Goal: Task Accomplishment & Management: Use online tool/utility

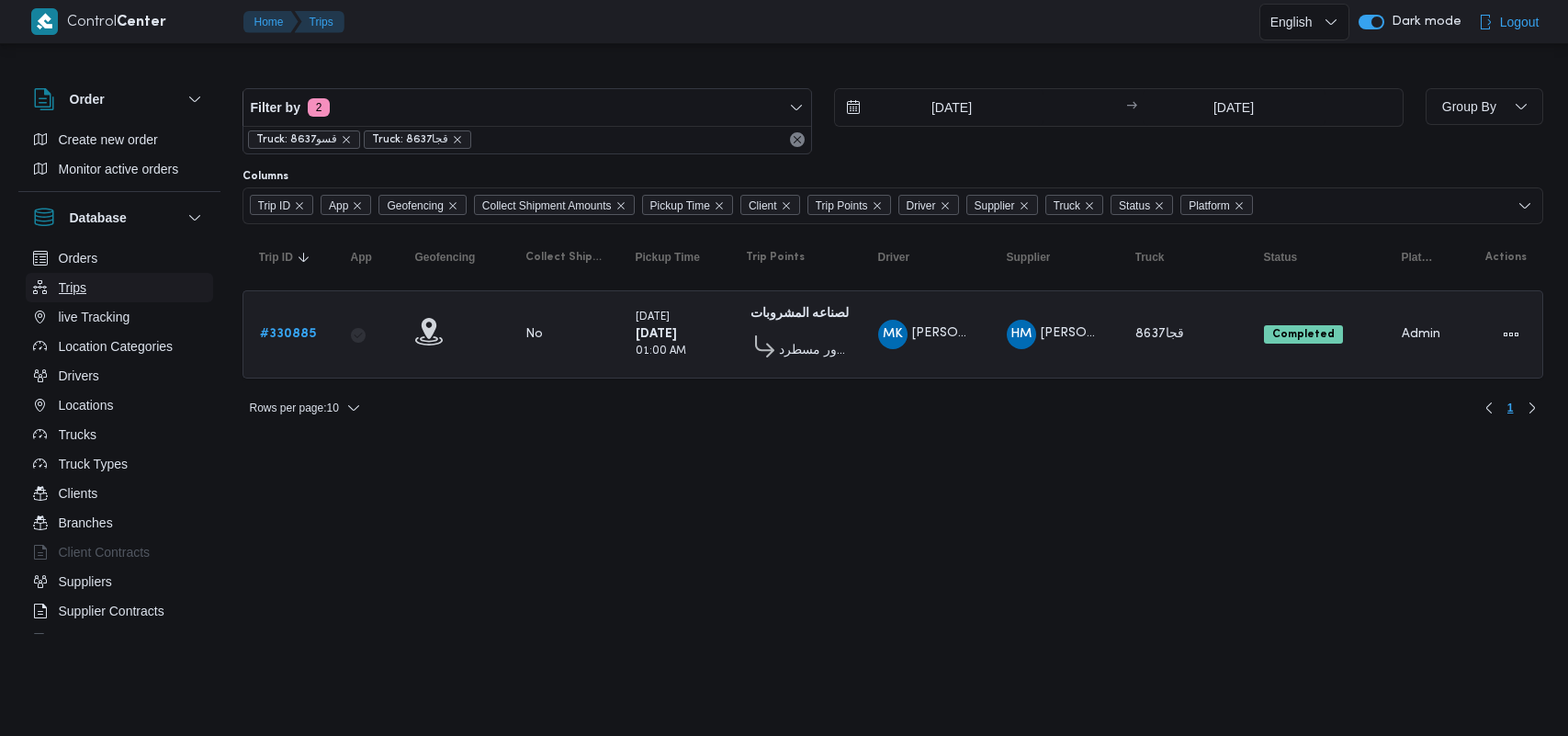
click at [103, 293] on button "Trips" at bounding box center [119, 288] width 187 height 30
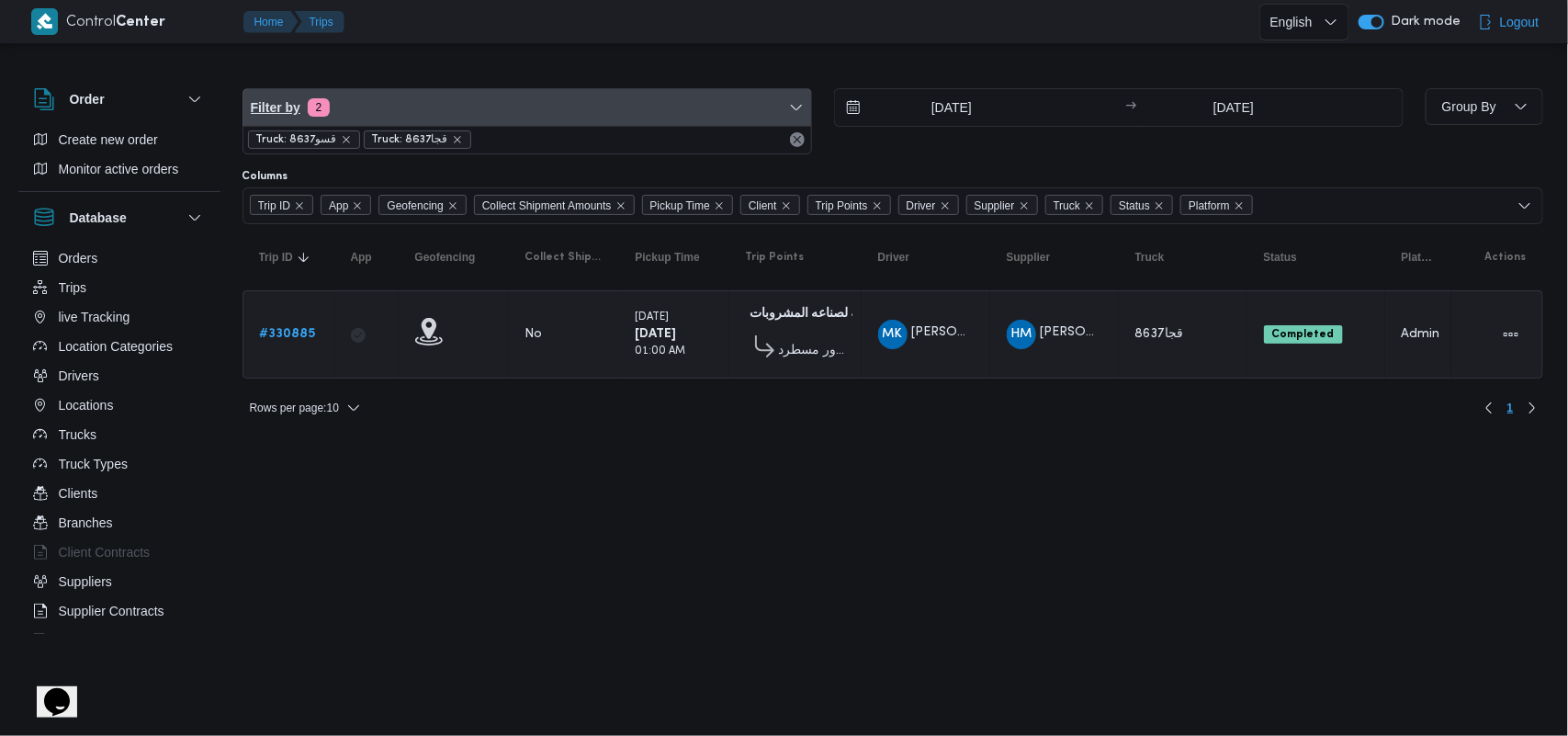
click at [402, 124] on span "Filter by 2" at bounding box center [526, 107] width 567 height 36
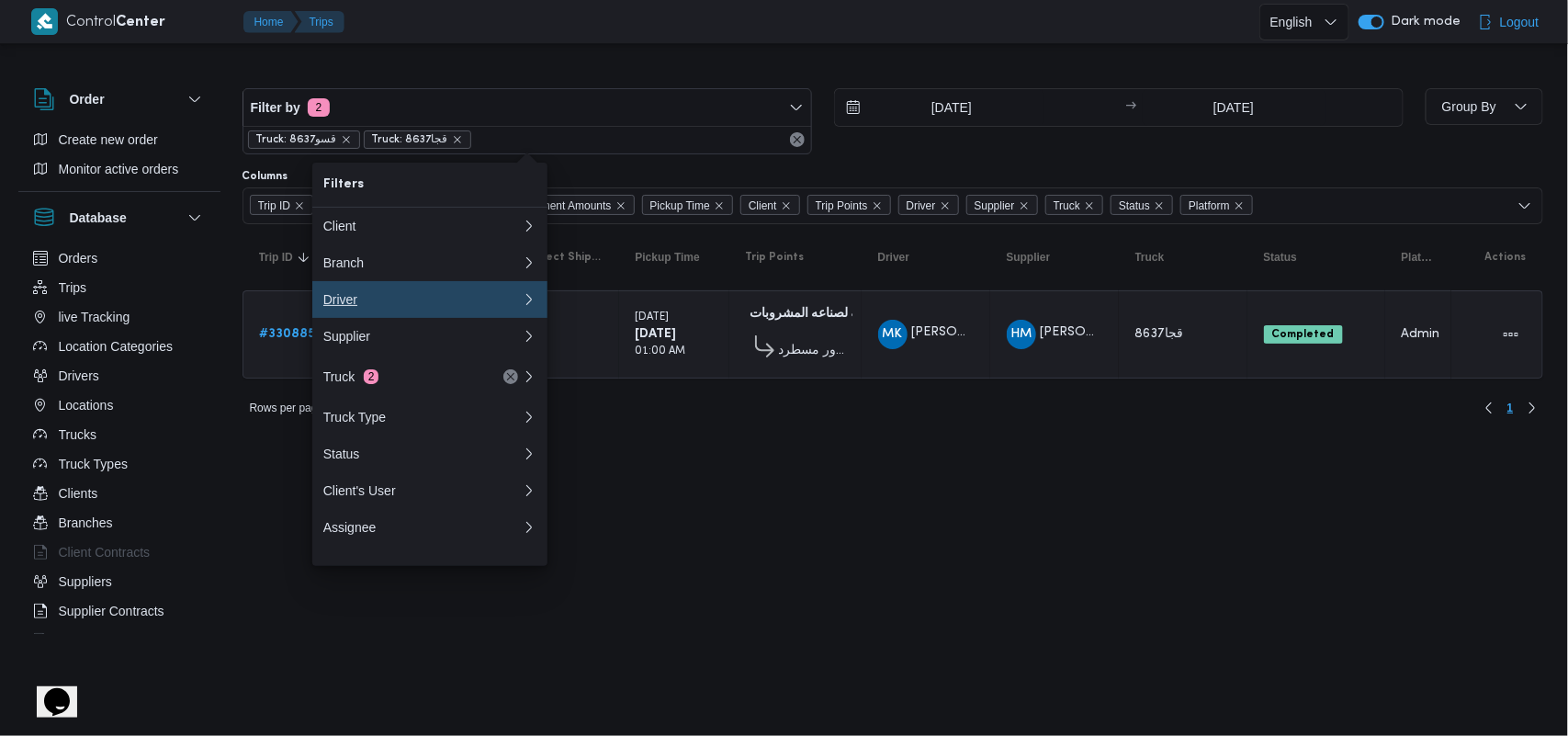
click at [372, 301] on div "Driver" at bounding box center [422, 300] width 198 height 15
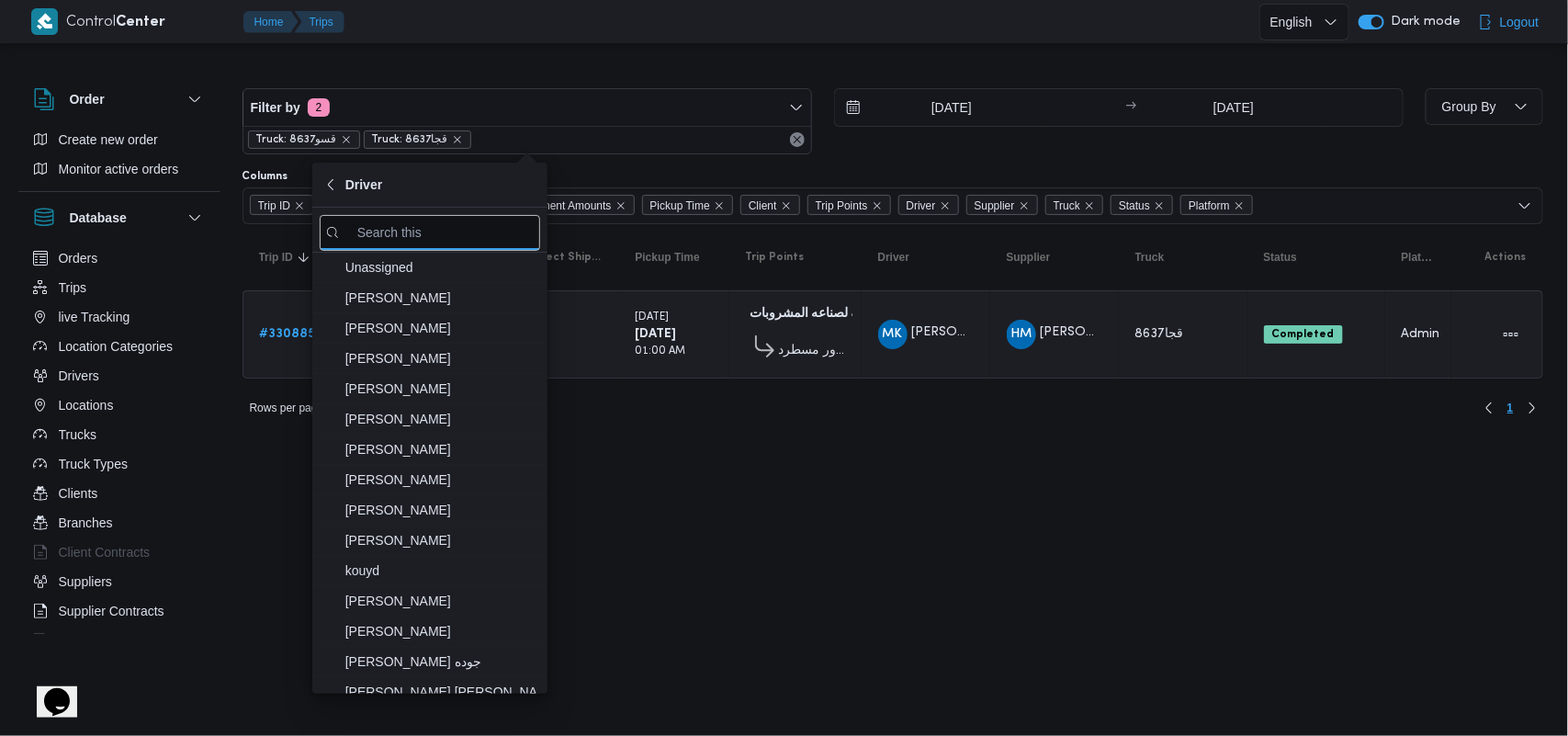
paste input "[PERSON_NAME] [PERSON_NAME]"
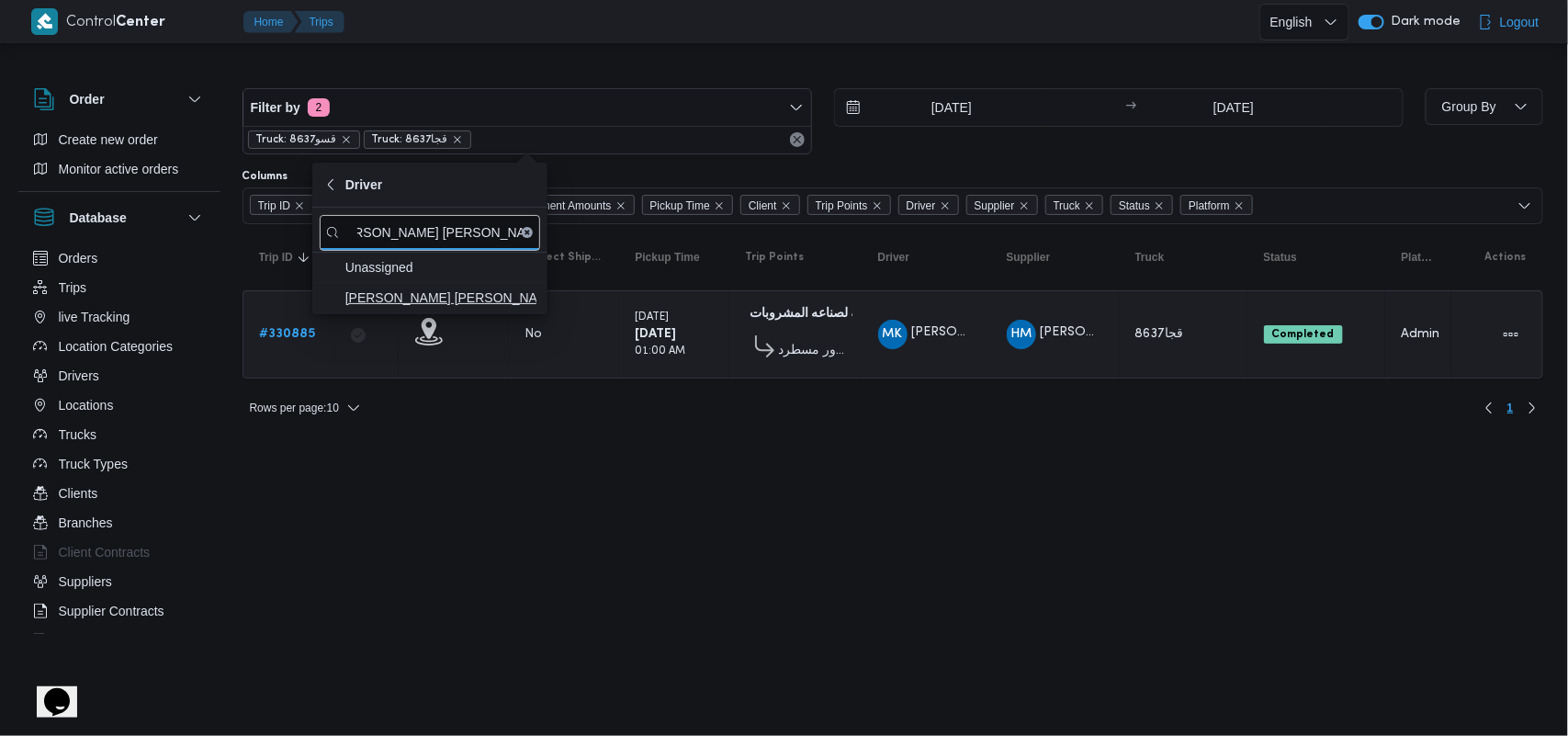
type input "[PERSON_NAME] [PERSON_NAME]"
click at [415, 287] on span "[PERSON_NAME] [PERSON_NAME]" at bounding box center [429, 298] width 221 height 30
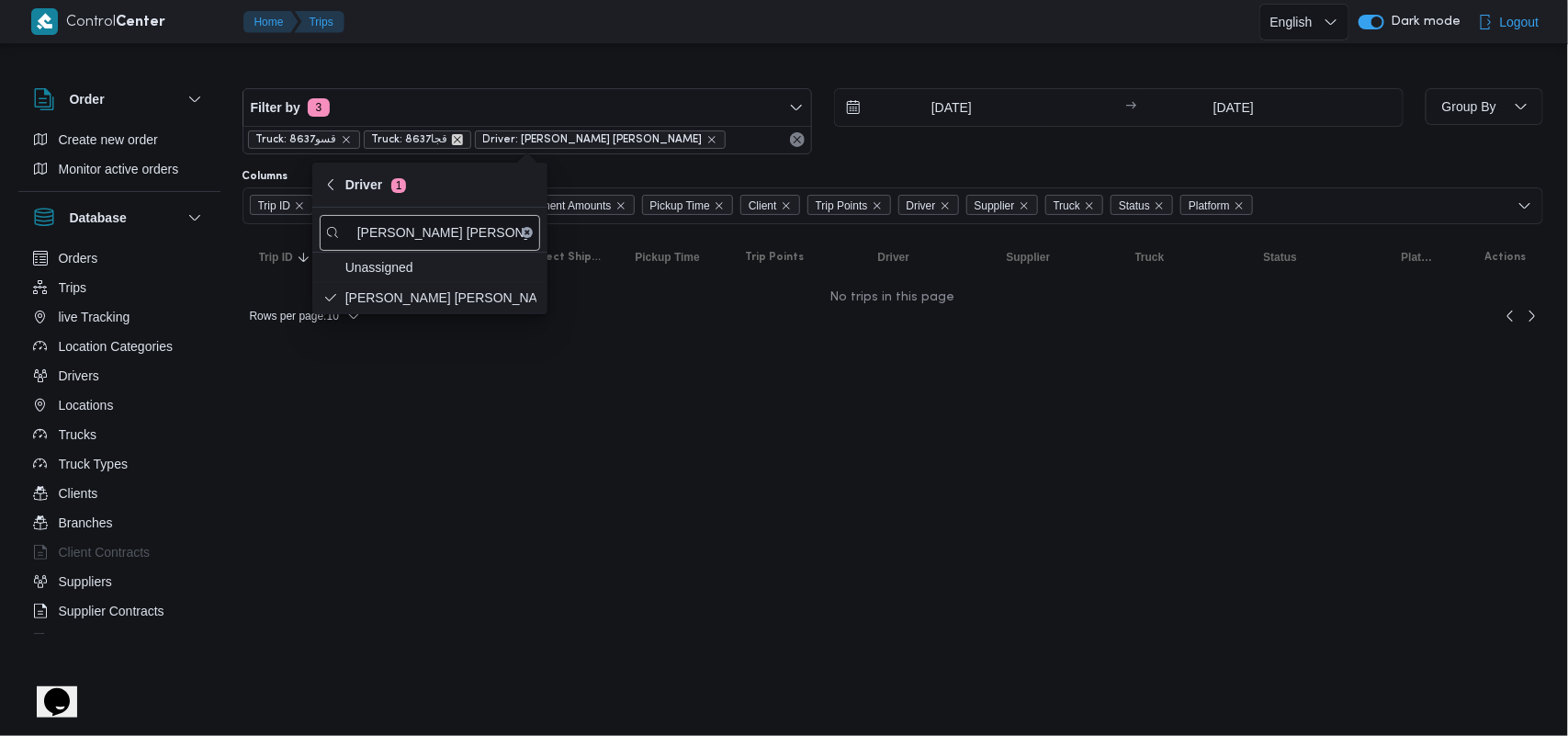
click at [452, 143] on icon "remove selected entity" at bounding box center [457, 140] width 11 height 11
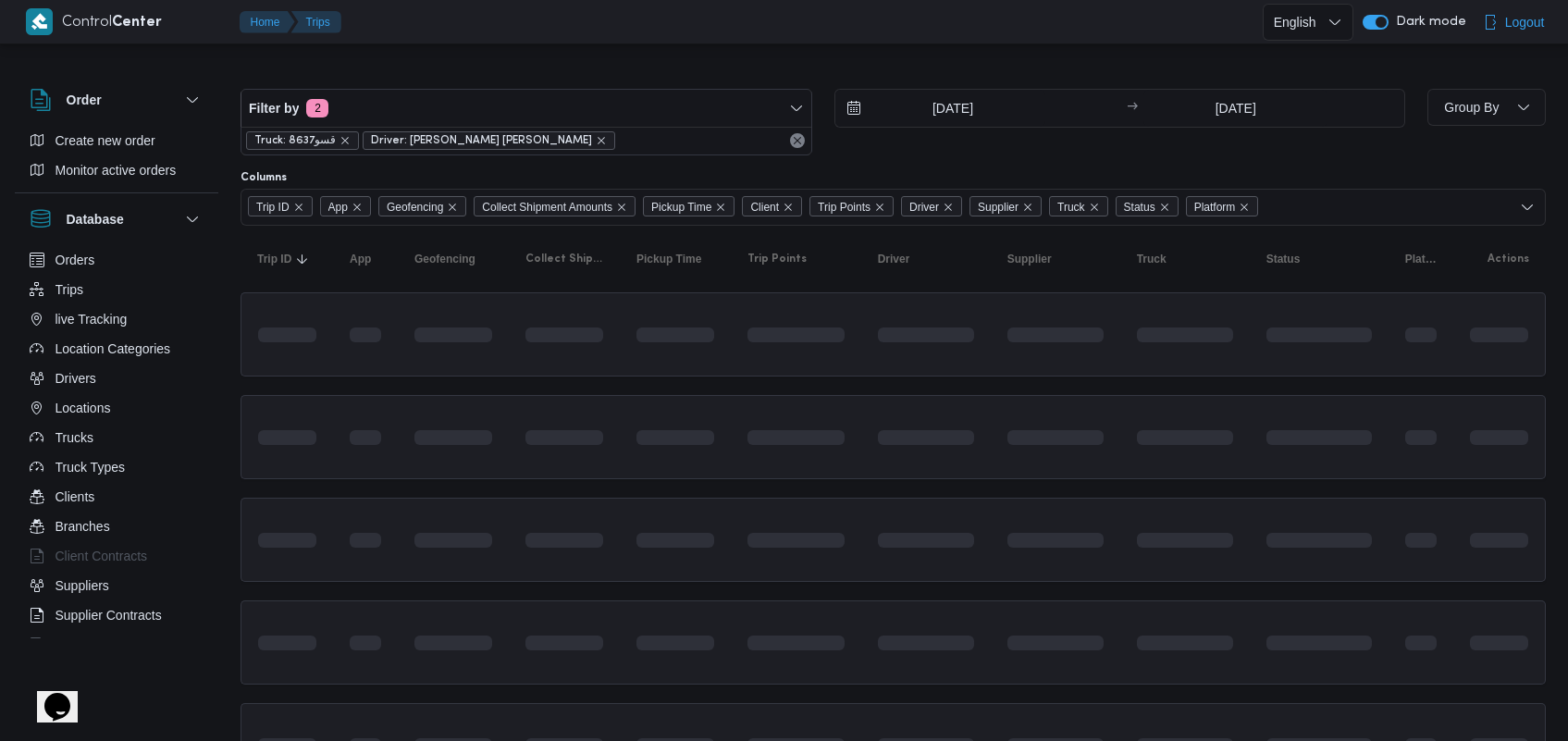
scroll to position [0, 24]
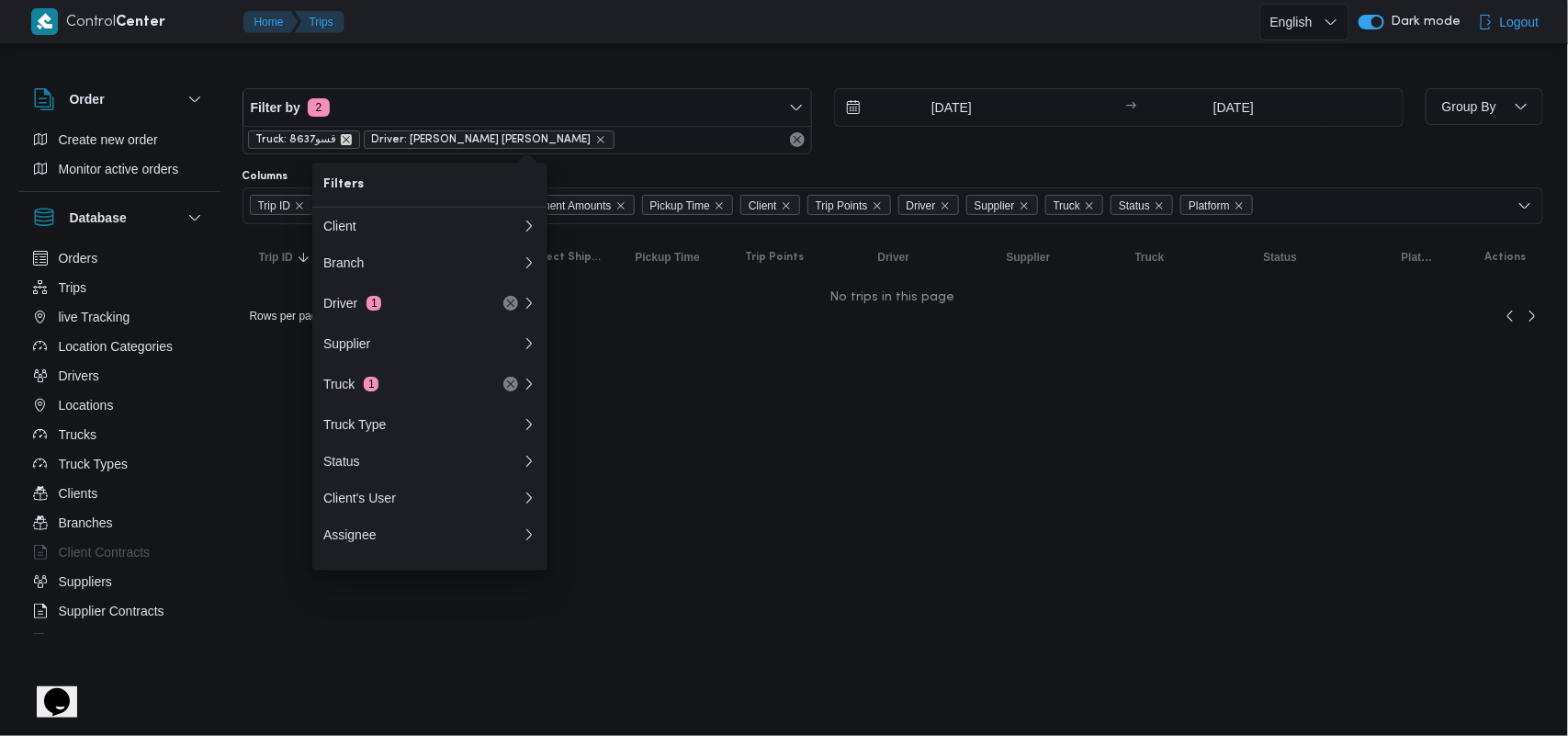
click at [348, 141] on icon "remove selected entity" at bounding box center [347, 140] width 11 height 11
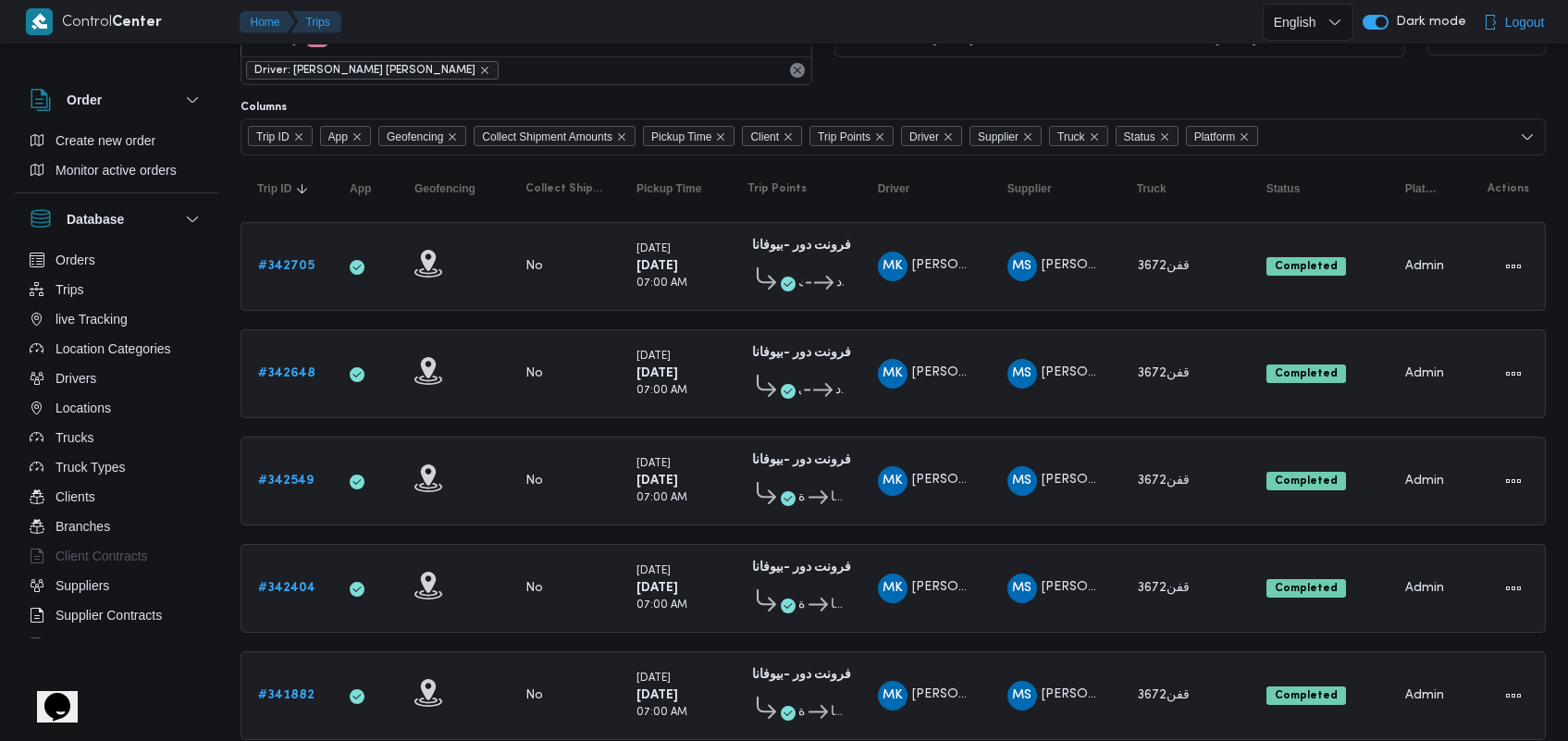
scroll to position [58, 0]
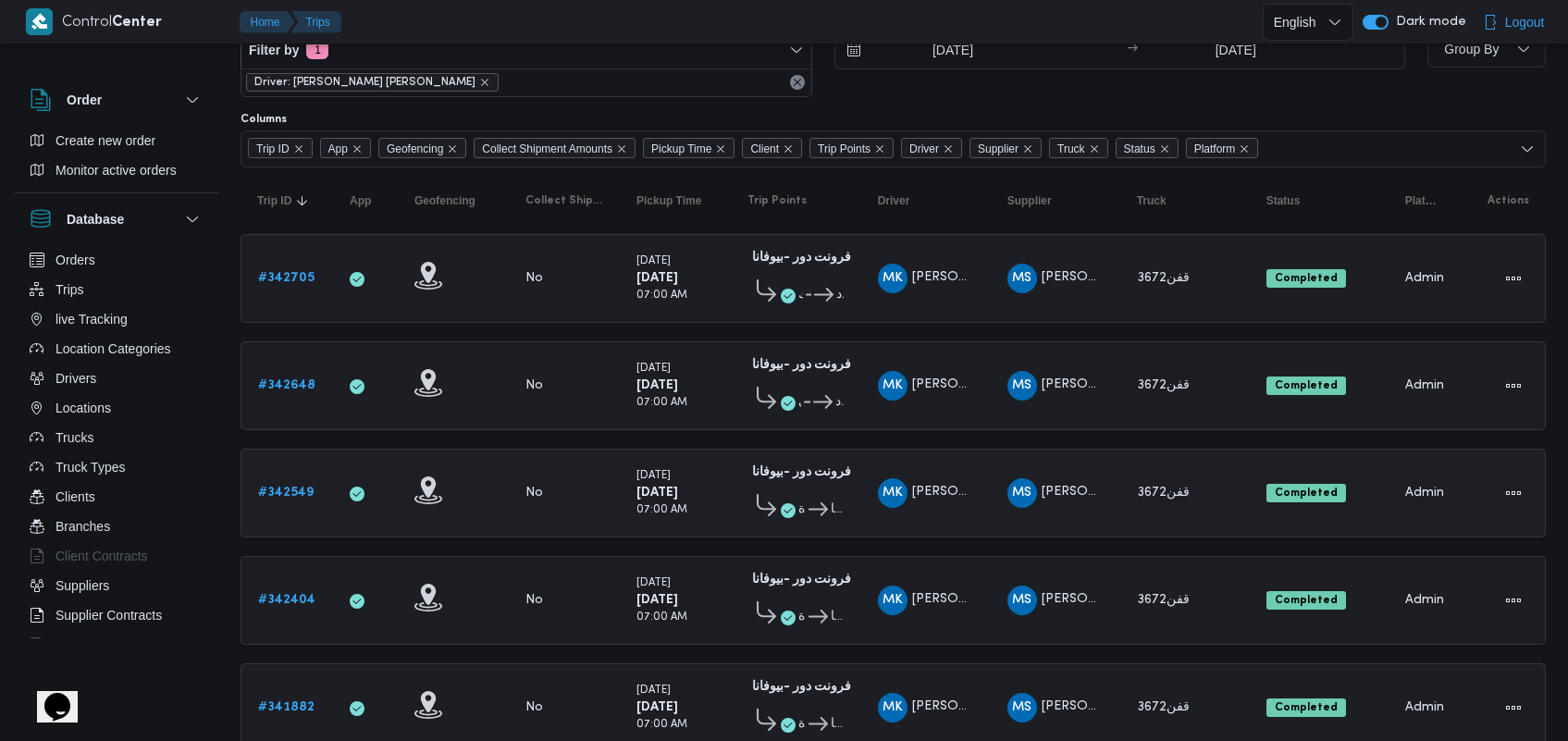
click at [296, 487] on b "# 342549" at bounding box center [285, 492] width 55 height 12
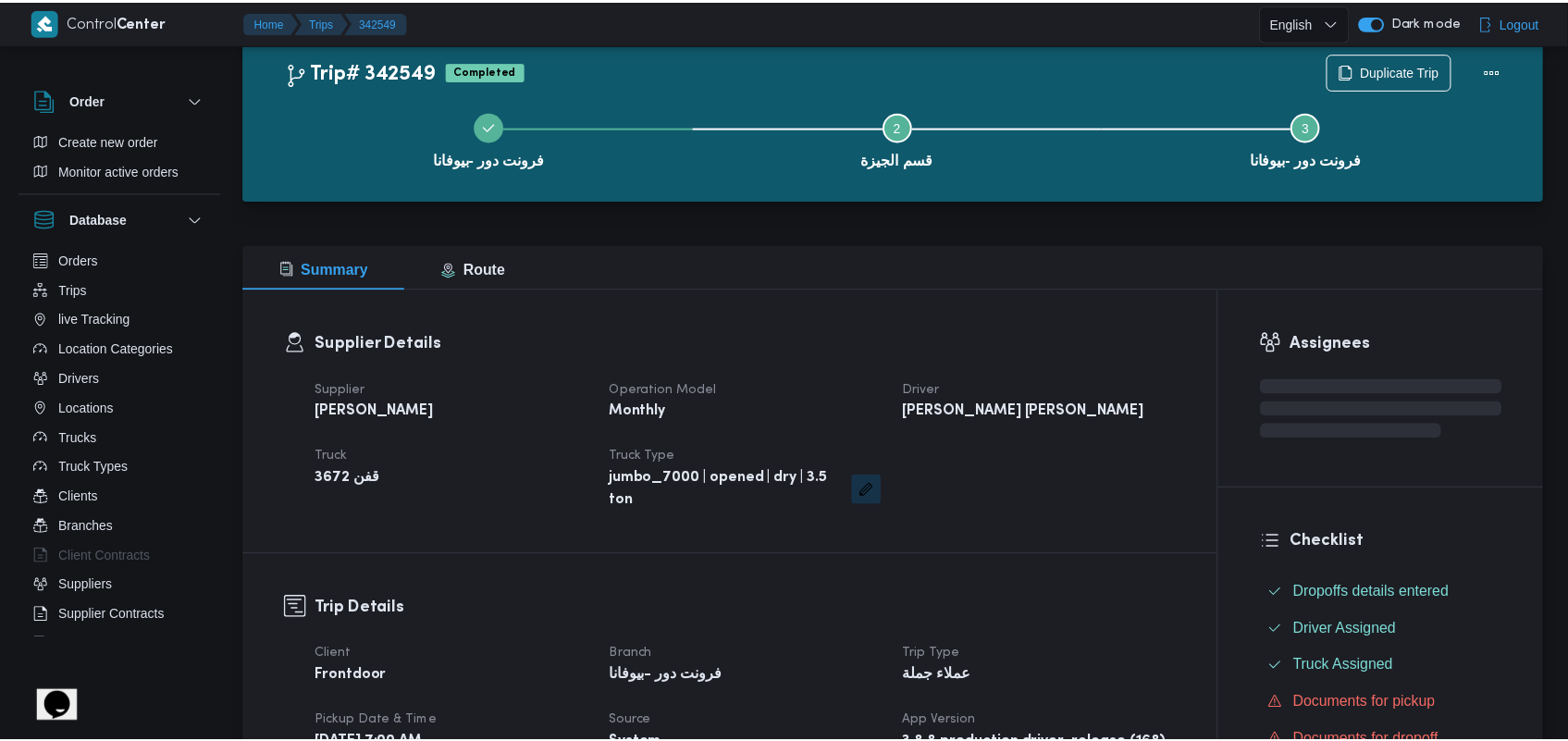
scroll to position [58, 0]
